Goal: Task Accomplishment & Management: Complete application form

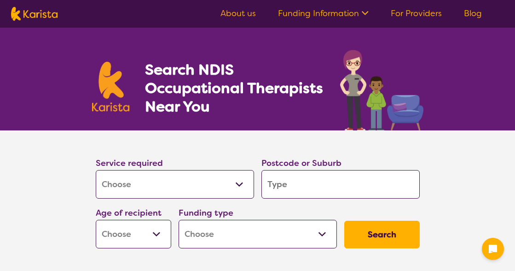
select select "[MEDICAL_DATA]"
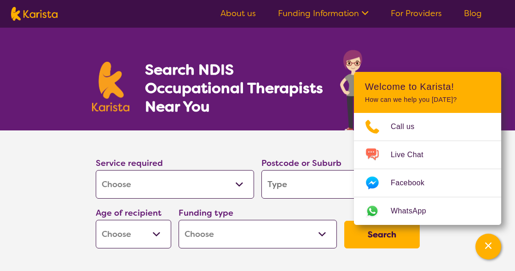
click at [315, 181] on input "search" at bounding box center [341, 184] width 158 height 29
type input "4"
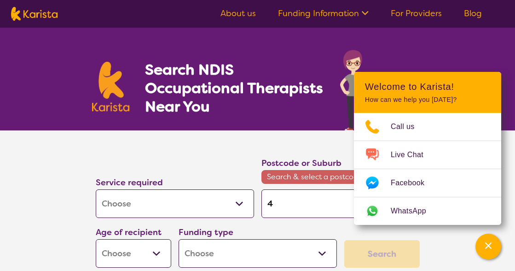
type input "45"
type input "451"
type input "4510"
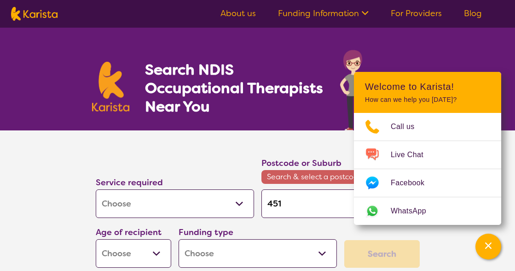
type input "4510"
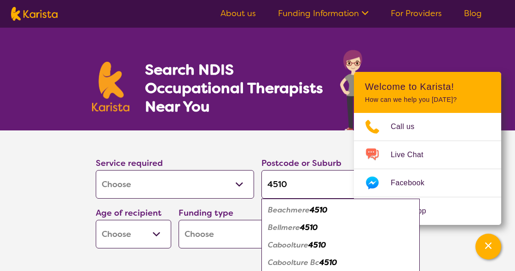
click at [301, 179] on input "4510" at bounding box center [341, 184] width 158 height 29
type input "451"
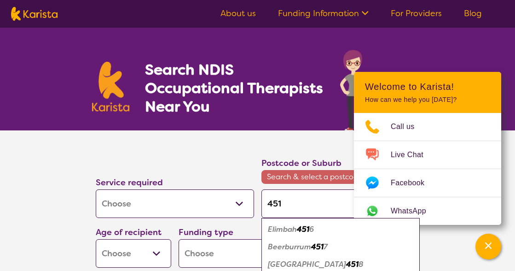
type input "45"
type input "4"
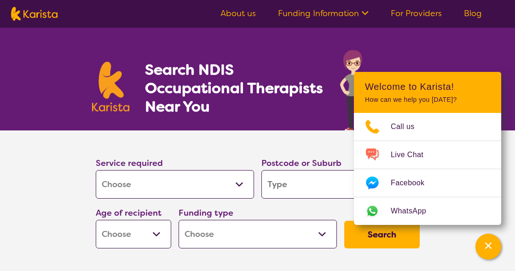
type input "5"
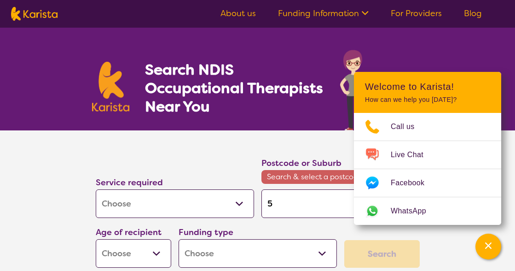
type input "54"
type input "541"
type input "5410"
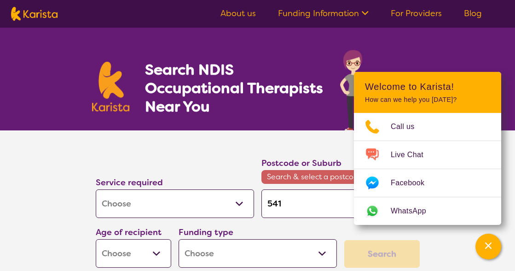
type input "5410"
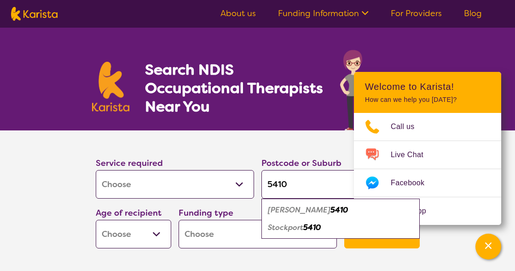
type input "541"
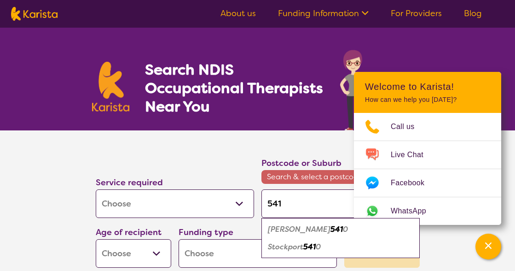
type input "54"
type input "5"
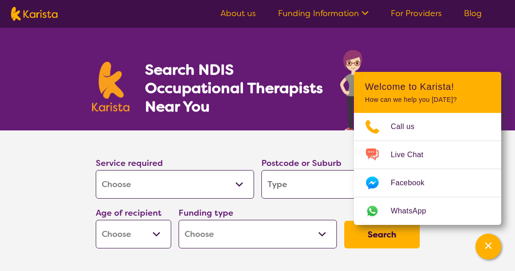
type input "R"
type input "K"
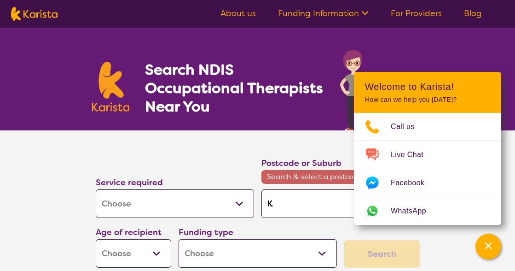
type input "Ki"
type input "[PERSON_NAME]"
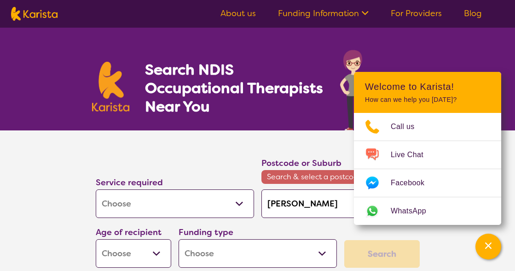
type input "[PERSON_NAME]"
type input "Kippa"
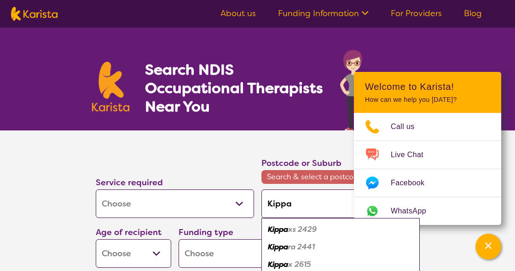
type input "Kippa-"
type input "Kippa-R"
type input "Kippa-Ri"
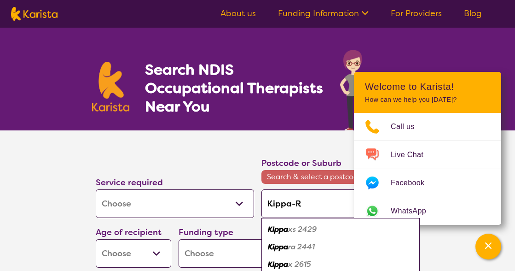
type input "Kippa-Ri"
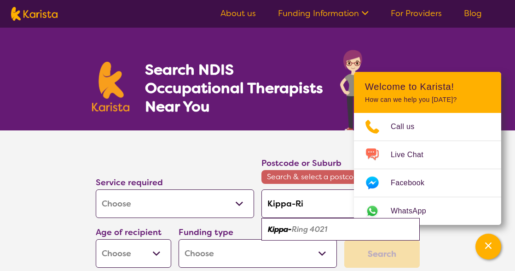
type input "Kippa-Rin"
type input "Kippa-Ring"
click at [325, 227] on em "4021" at bounding box center [316, 229] width 17 height 10
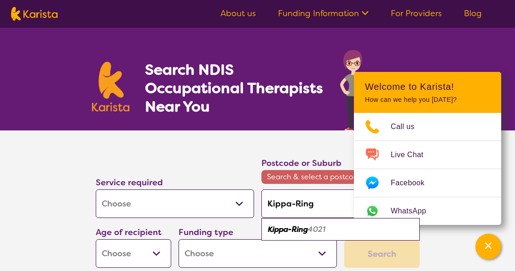
type input "4021"
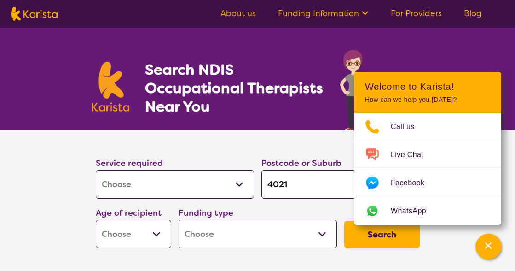
click at [157, 234] on select "Early Childhood - 0 to 9 Child - 10 to 11 Adolescent - 12 to 17 Adult - 18 to 6…" at bounding box center [134, 234] width 76 height 29
click at [170, 164] on div "Service required Allied Health Assistant Assessment ([MEDICAL_DATA] or [MEDICAL…" at bounding box center [175, 177] width 158 height 42
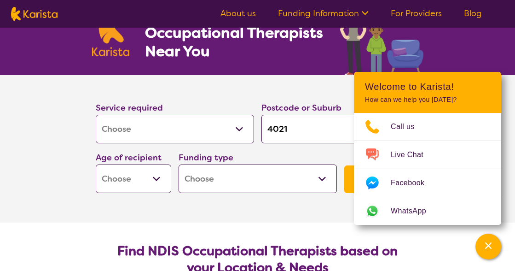
scroll to position [152, 0]
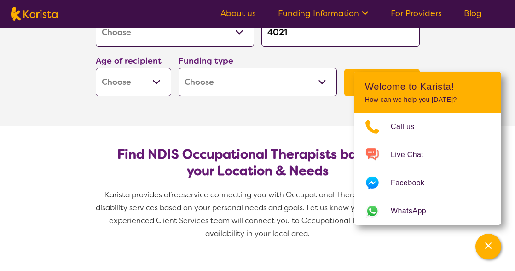
click at [153, 83] on select "Early Childhood - 0 to 9 Child - 10 to 11 Adolescent - 12 to 17 Adult - 18 to 6…" at bounding box center [134, 82] width 76 height 29
select select "EC"
click at [96, 68] on select "Early Childhood - 0 to 9 Child - 10 to 11 Adolescent - 12 to 17 Adult - 18 to 6…" at bounding box center [134, 82] width 76 height 29
select select "EC"
click at [317, 78] on select "Home Care Package (HCP) National Disability Insurance Scheme (NDIS) I don't know" at bounding box center [258, 82] width 158 height 29
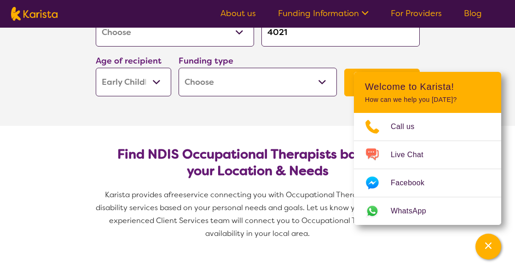
select select "NDIS"
click at [179, 68] on select "Home Care Package (HCP) National Disability Insurance Scheme (NDIS) I don't know" at bounding box center [258, 82] width 158 height 29
select select "NDIS"
click at [467, 62] on section "Service required Allied Health Assistant Assessment ([MEDICAL_DATA] or [MEDICAL…" at bounding box center [257, 51] width 515 height 147
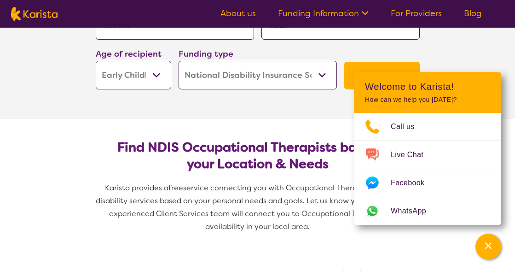
scroll to position [149, 0]
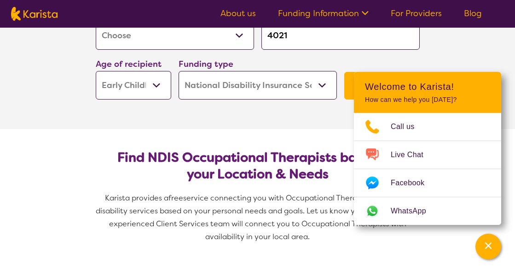
click at [239, 40] on select "Allied Health Assistant Assessment ([MEDICAL_DATA] or [MEDICAL_DATA]) Behaviour…" at bounding box center [175, 35] width 158 height 29
select select "[MEDICAL_DATA]"
click at [96, 21] on select "Allied Health Assistant Assessment ([MEDICAL_DATA] or [MEDICAL_DATA]) Behaviour…" at bounding box center [175, 35] width 158 height 29
select select "[MEDICAL_DATA]"
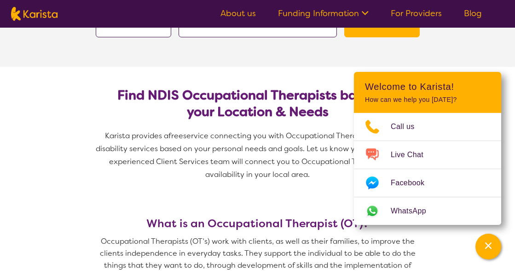
scroll to position [183, 0]
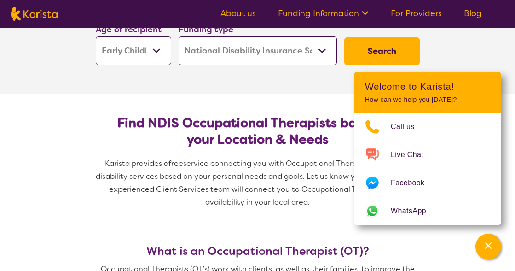
click at [400, 43] on button "Search" at bounding box center [382, 51] width 76 height 28
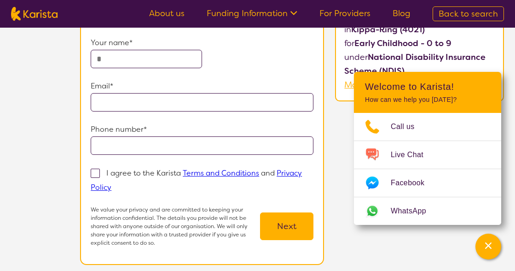
scroll to position [99, 0]
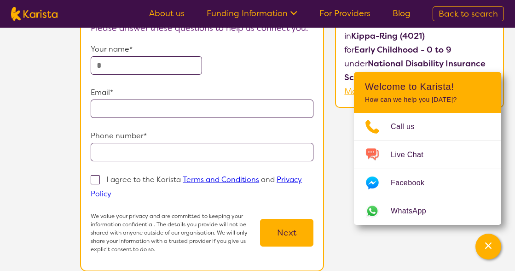
click at [145, 65] on input "text" at bounding box center [146, 65] width 111 height 18
type input "**********"
click at [98, 107] on input "email" at bounding box center [202, 108] width 223 height 18
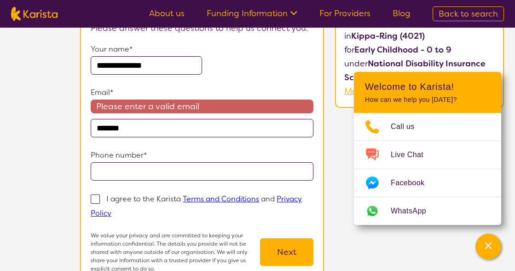
type input "**********"
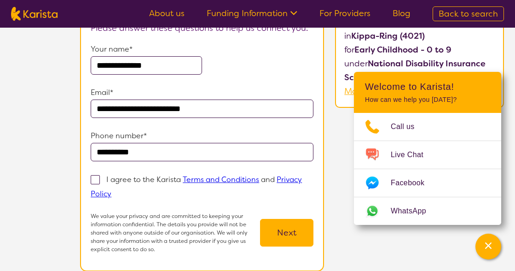
click at [96, 183] on span at bounding box center [95, 179] width 9 height 9
click at [111, 190] on input "I agree to the Karista Terms and Conditions and Privacy Policy" at bounding box center [114, 193] width 6 height 6
checkbox input "true"
click at [298, 244] on button "Next" at bounding box center [286, 233] width 53 height 28
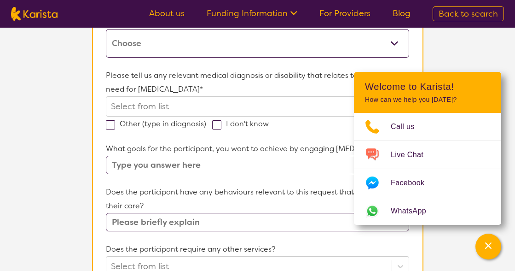
scroll to position [41, 0]
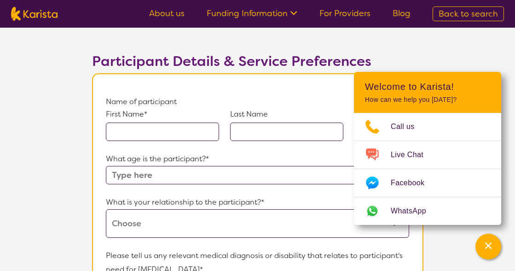
click at [128, 133] on input "text" at bounding box center [162, 131] width 113 height 18
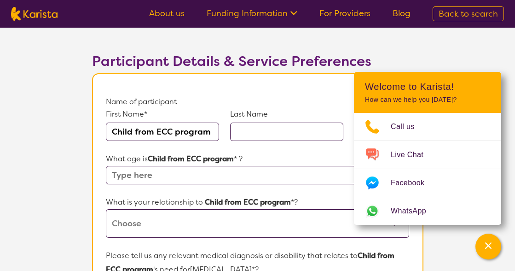
click at [157, 134] on input "Child from ECC program" at bounding box center [162, 131] width 113 height 18
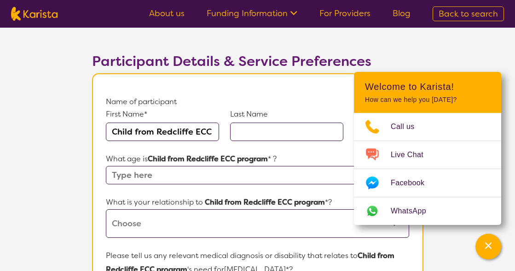
type input "Child from Redcliffe ECC program"
click at [276, 131] on input "text" at bounding box center [286, 131] width 113 height 18
type input "ECC Program"
click at [188, 180] on input "text" at bounding box center [257, 175] width 303 height 18
type input "o"
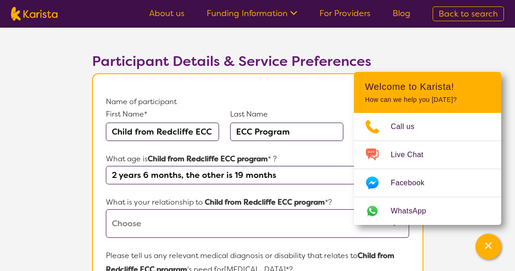
type input "2 years 6 months, the other is 19 months"
click at [175, 232] on select "This request is for myself I am their parent I am their child I am their spouse…" at bounding box center [257, 223] width 303 height 29
select select "I am their Support Coordinator"
click at [106, 209] on select "This request is for myself I am their parent I am their child I am their spouse…" at bounding box center [257, 223] width 303 height 29
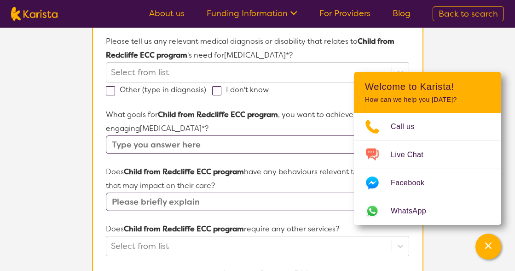
scroll to position [279, 0]
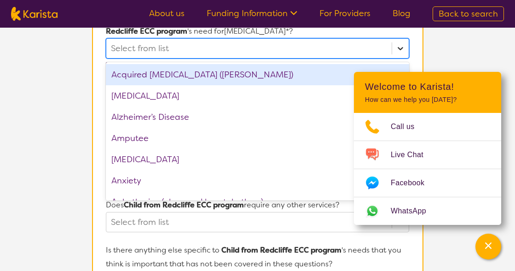
click at [396, 47] on icon at bounding box center [400, 48] width 9 height 9
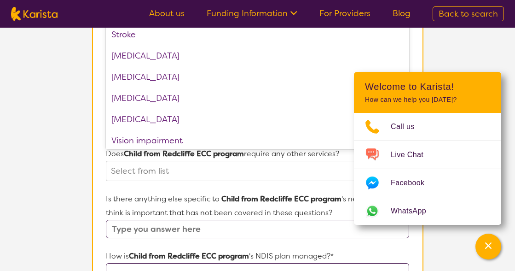
scroll to position [1454, 0]
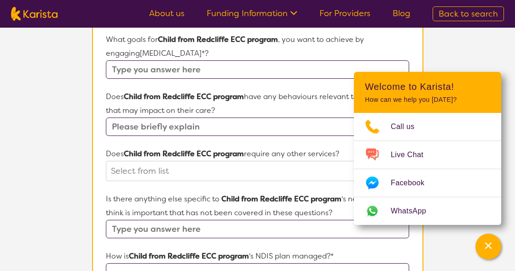
click at [278, 183] on form "Name of participant First Name* Child from Redcliffe ECC program Last Name ECC …" at bounding box center [257, 137] width 303 height 663
click at [208, 69] on input "text" at bounding box center [257, 69] width 303 height 18
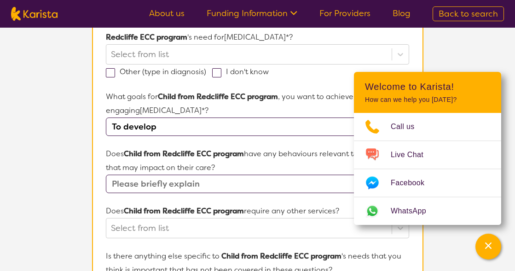
scroll to position [281, 0]
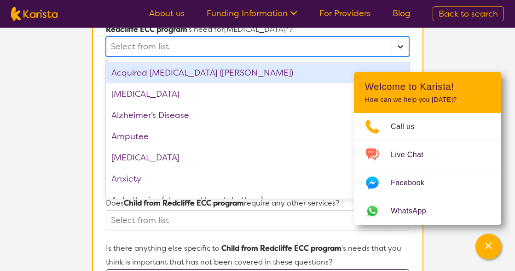
click at [402, 47] on icon at bounding box center [401, 46] width 6 height 3
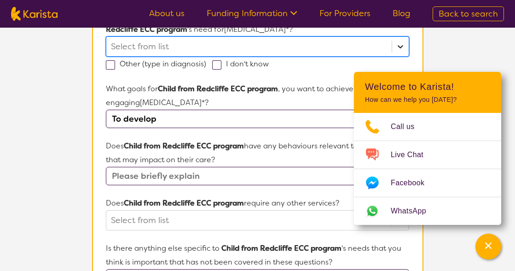
click at [401, 47] on icon at bounding box center [401, 46] width 6 height 3
click at [208, 98] on p "What goals for Child from Redcliffe ECC program , you want to achieve by engagi…" at bounding box center [257, 96] width 303 height 28
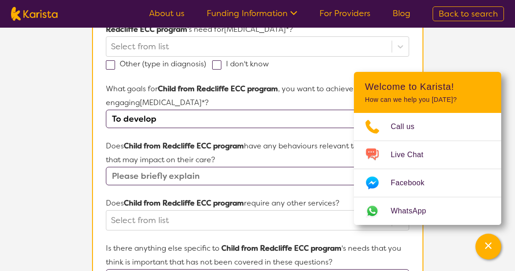
click at [207, 120] on input "To develop" at bounding box center [257, 119] width 303 height 18
type input "T"
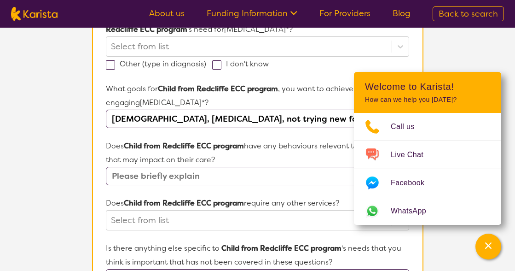
click at [510, 72] on section "L About You 2 Participant Details 3 Confirmation Participant Details & Service …" at bounding box center [257, 160] width 515 height 826
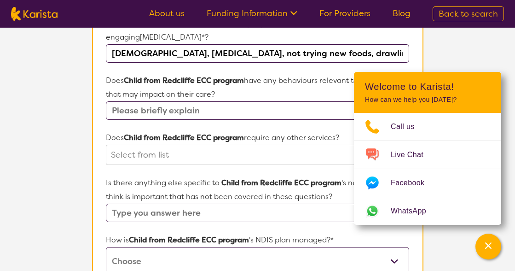
scroll to position [350, 0]
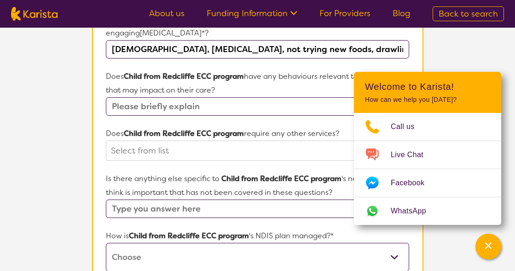
click at [384, 49] on input "[DEMOGRAPHIC_DATA], [MEDICAL_DATA], not trying new foods, drawling a lotlet" at bounding box center [257, 49] width 303 height 18
type input "[DEMOGRAPHIC_DATA], [MEDICAL_DATA], not trying new foods, drawling a lot"
click at [227, 110] on input "text" at bounding box center [257, 106] width 303 height 18
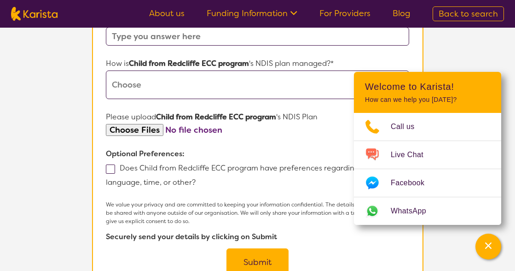
scroll to position [524, 0]
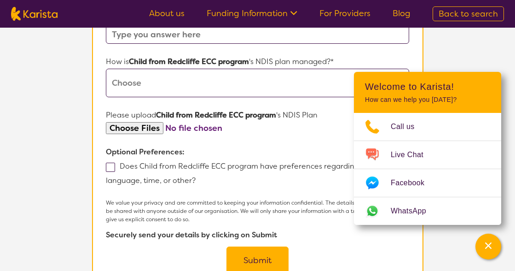
click at [119, 82] on select "Self-managed NDIS plan Managed by a registered plan management provider (not th…" at bounding box center [257, 83] width 303 height 29
select select "Self Managed"
click at [106, 69] on select "Self-managed NDIS plan Managed by a registered plan management provider (not th…" at bounding box center [257, 83] width 303 height 29
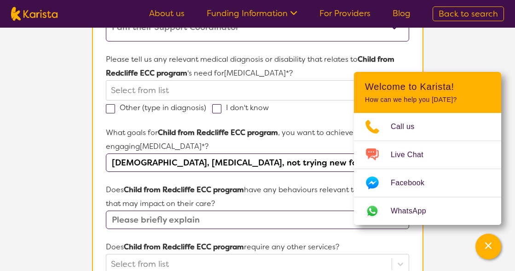
scroll to position [241, 0]
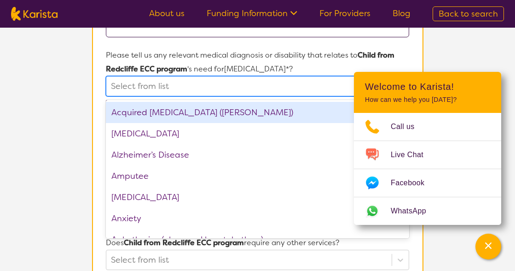
click at [146, 82] on div at bounding box center [249, 86] width 276 height 16
type input "d"
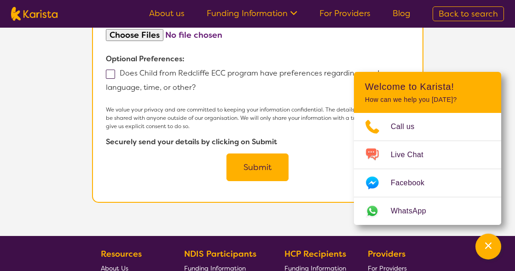
scroll to position [623, 0]
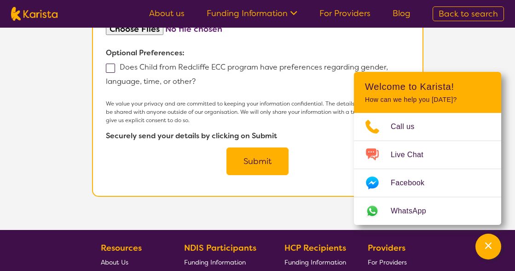
type input "Mother's are concerned about langauage delay."
click at [283, 163] on button "Submit" at bounding box center [258, 161] width 62 height 28
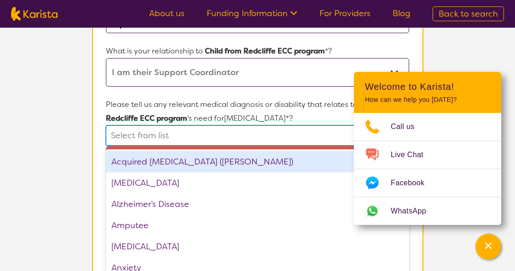
scroll to position [212, 0]
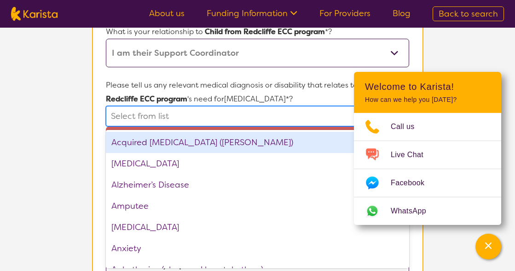
click at [242, 126] on div "option Acquired [MEDICAL_DATA] (ABI) focused, 1 of 75. 75 results available. Us…" at bounding box center [257, 116] width 303 height 20
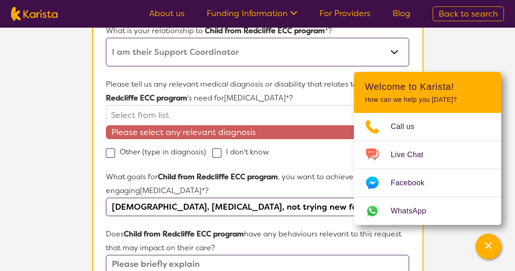
click at [493, 66] on section "L About You 2 Participant Details 3 Confirmation Participant Details & Service …" at bounding box center [257, 237] width 515 height 845
click at [120, 109] on div at bounding box center [249, 115] width 276 height 16
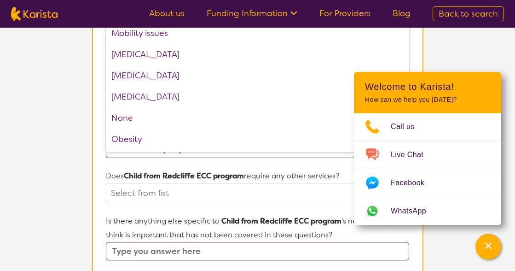
scroll to position [959, 0]
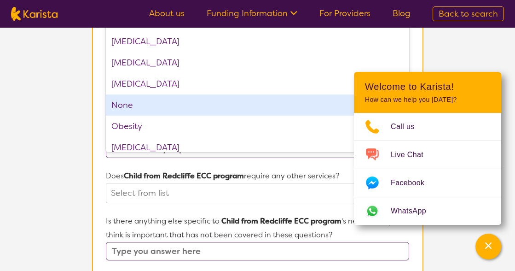
click at [173, 113] on div "None" at bounding box center [257, 104] width 303 height 21
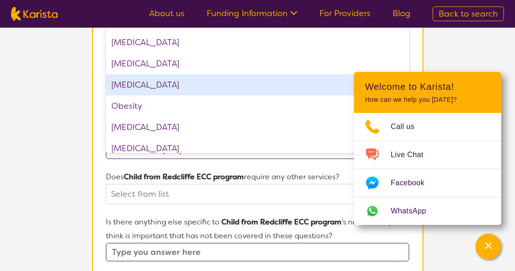
click at [381, 69] on div "[MEDICAL_DATA]" at bounding box center [257, 63] width 303 height 21
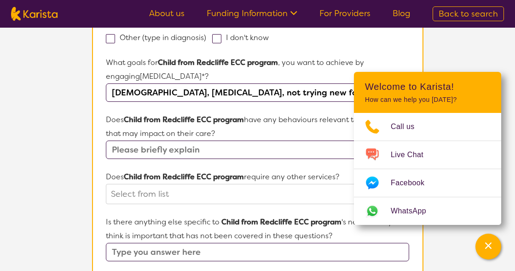
click at [425, 56] on section "Participant Details & Service Preferences Name of participant First Name* Child…" at bounding box center [258, 145] width 354 height 802
click at [270, 136] on p "Does Child from Redcliffe ECC program have any behaviours relevant to this requ…" at bounding box center [257, 127] width 303 height 28
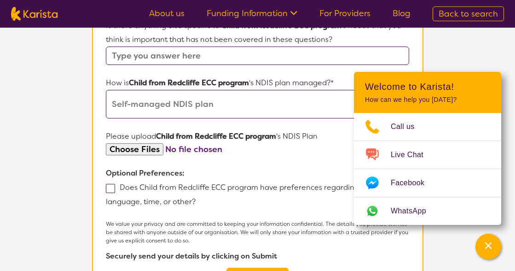
scroll to position [594, 0]
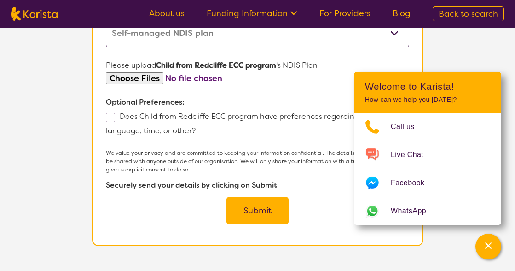
click at [260, 216] on button "Submit" at bounding box center [258, 211] width 62 height 28
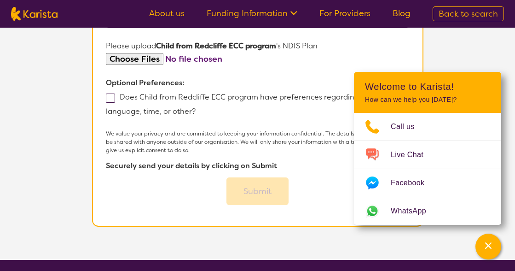
scroll to position [575, 0]
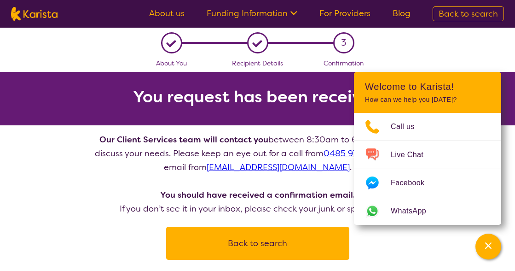
click at [473, 43] on div "L About You L Recipient Details 3 Confirmation You request has been received Ou…" at bounding box center [257, 144] width 515 height 232
